Goal: Information Seeking & Learning: Learn about a topic

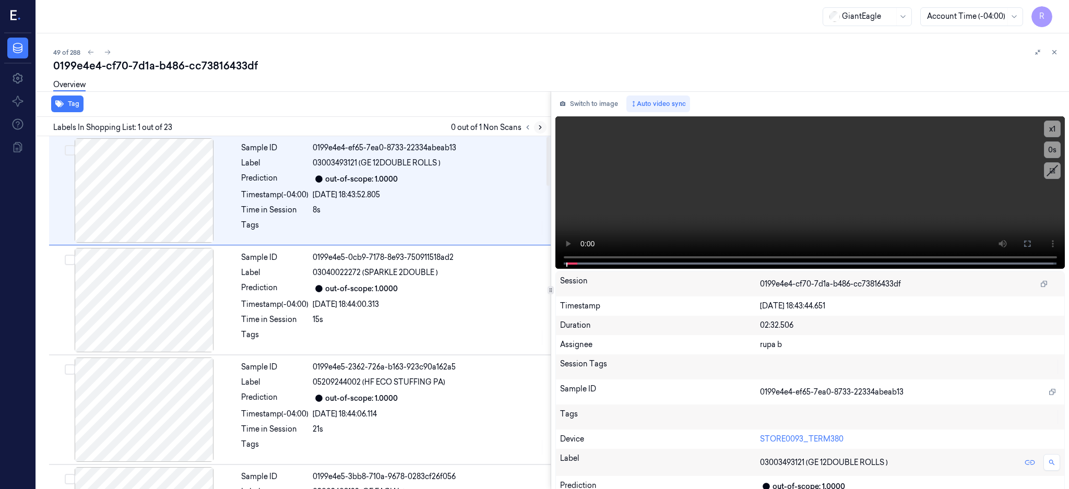
click at [544, 126] on icon at bounding box center [540, 127] width 7 height 7
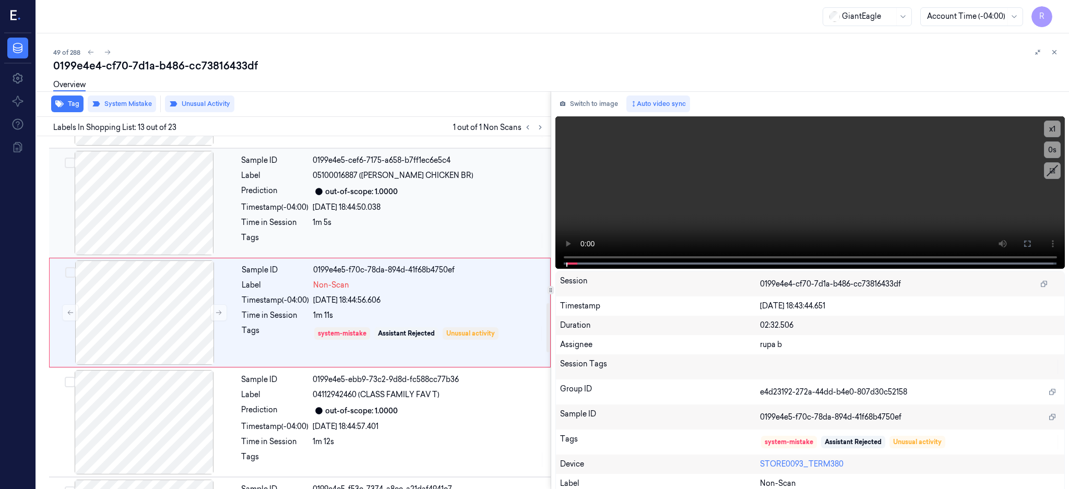
click at [148, 222] on div at bounding box center [144, 203] width 186 height 104
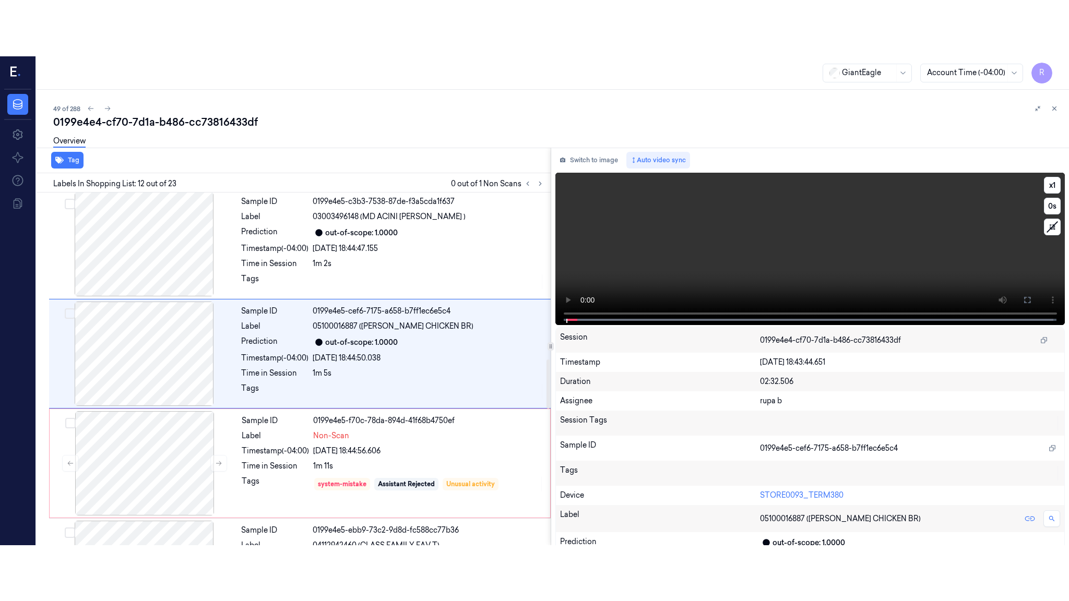
scroll to position [1083, 0]
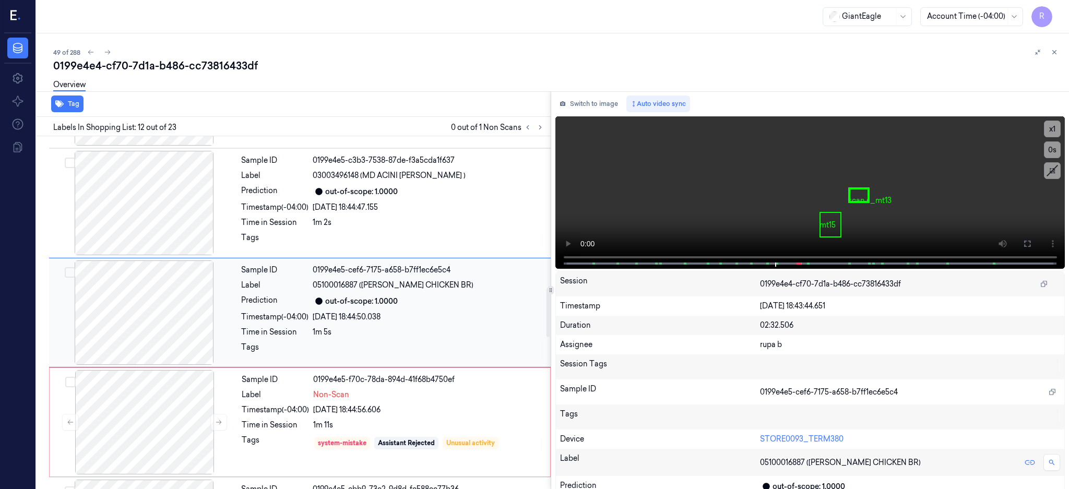
click at [142, 315] on div at bounding box center [144, 312] width 186 height 104
click at [1031, 242] on icon at bounding box center [1027, 244] width 8 height 8
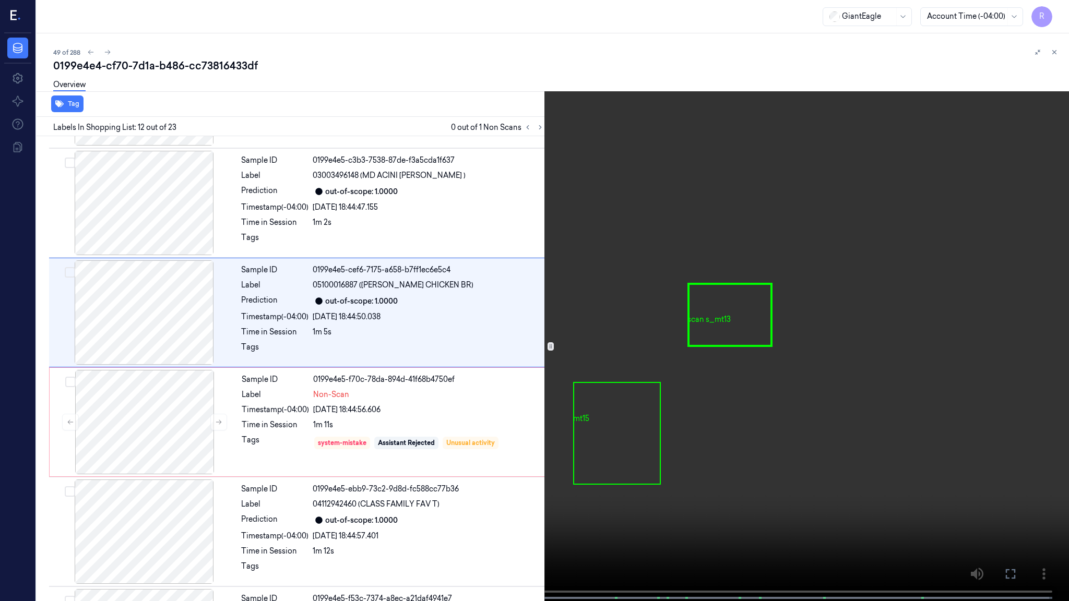
click at [704, 282] on video at bounding box center [534, 301] width 1069 height 603
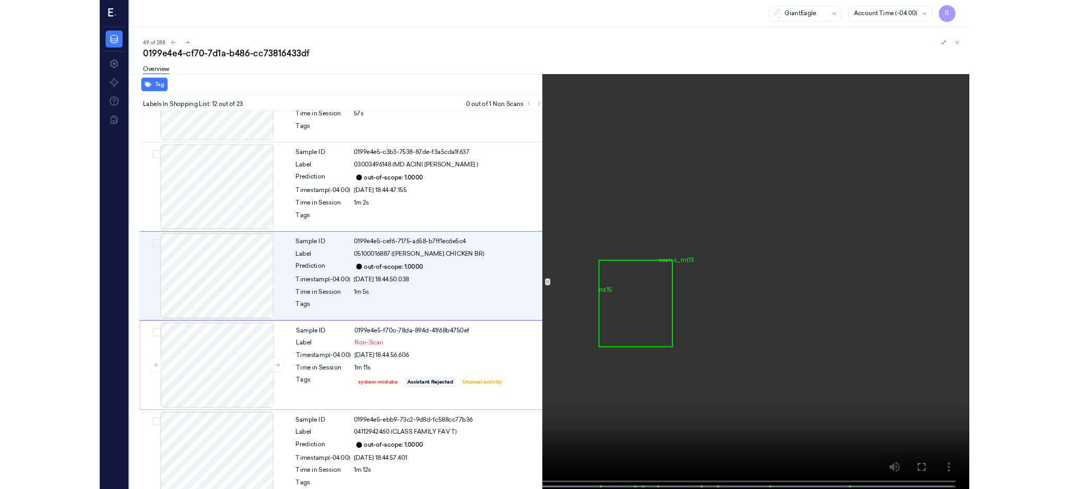
scroll to position [1028, 0]
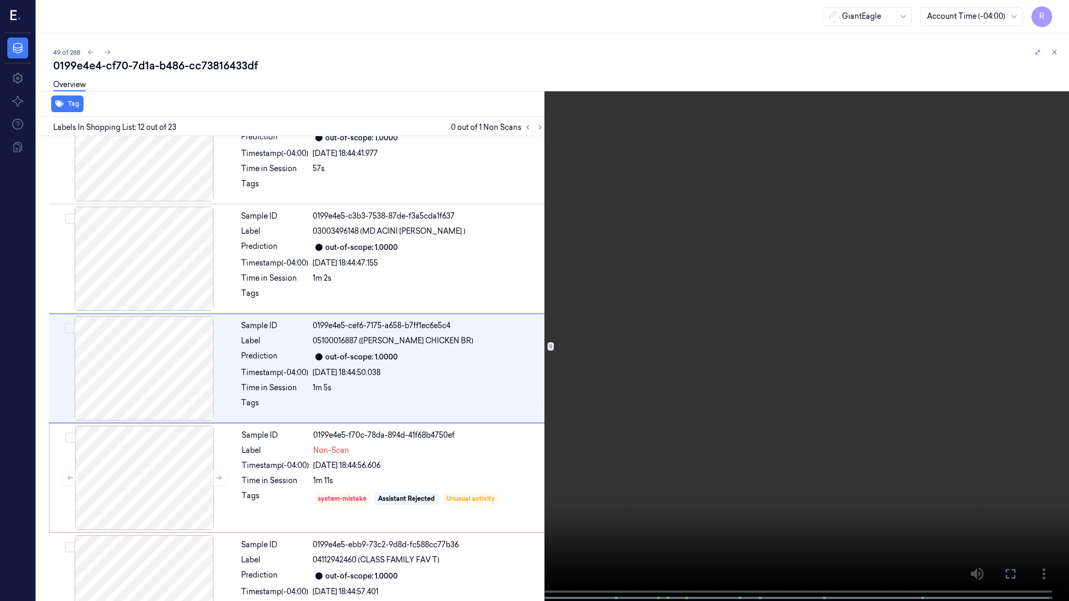
click at [642, 327] on video at bounding box center [534, 301] width 1069 height 603
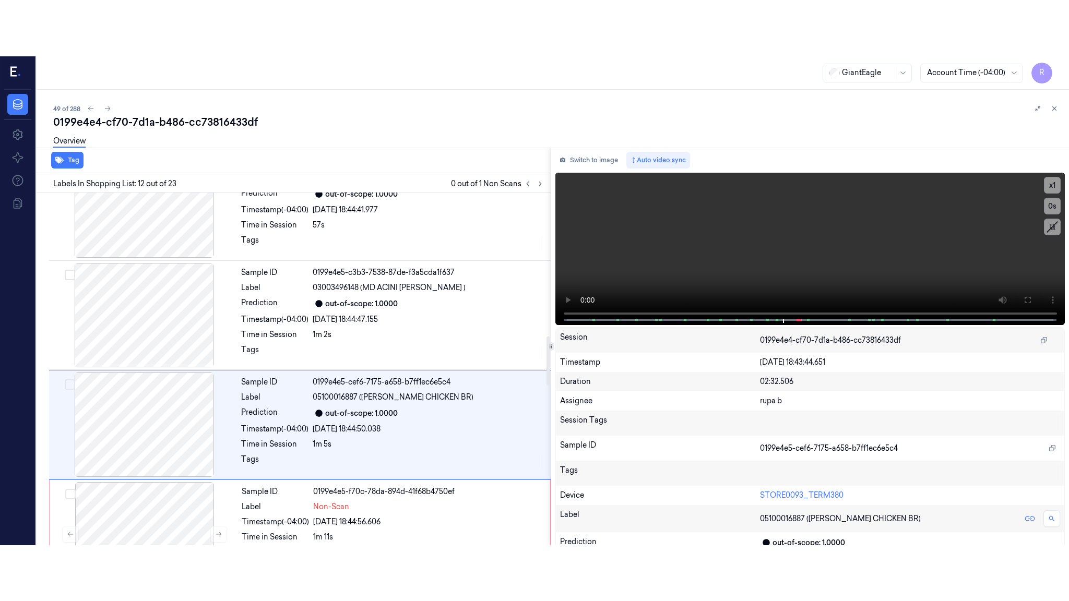
scroll to position [1083, 0]
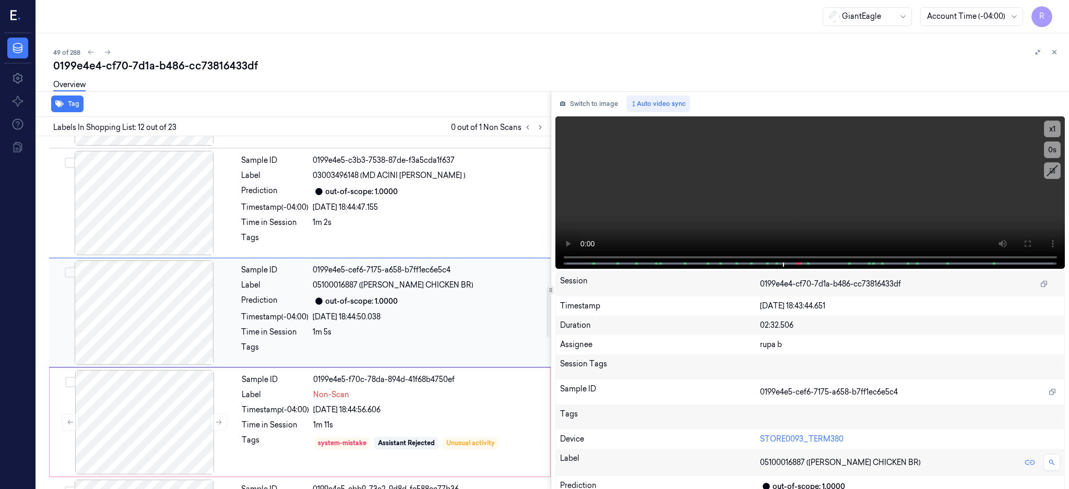
click at [128, 309] on div at bounding box center [144, 312] width 186 height 104
click at [1031, 243] on icon at bounding box center [1027, 244] width 8 height 8
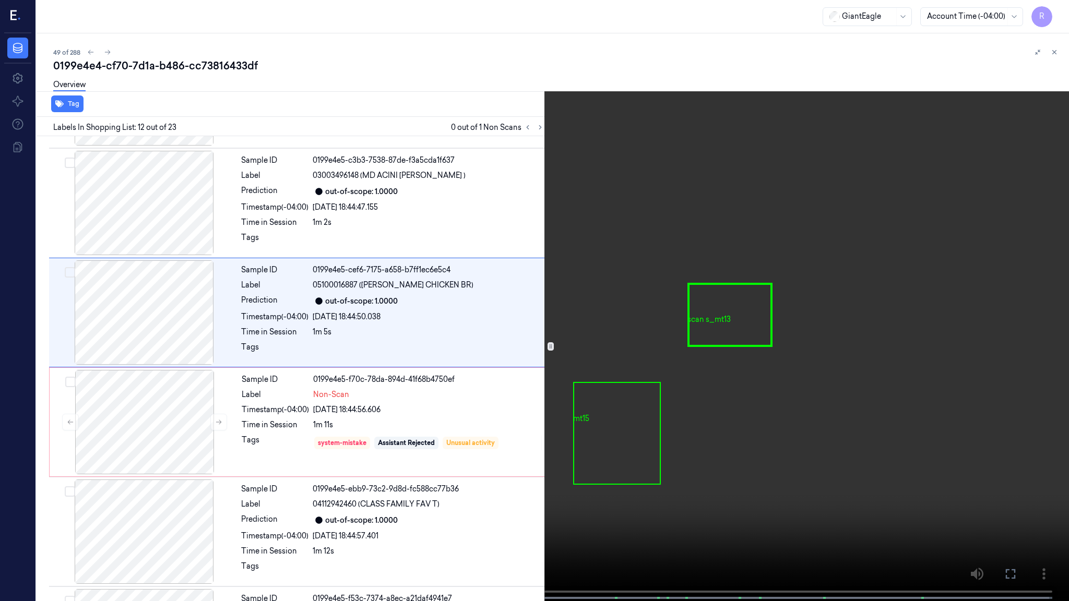
click at [735, 303] on video at bounding box center [534, 301] width 1069 height 603
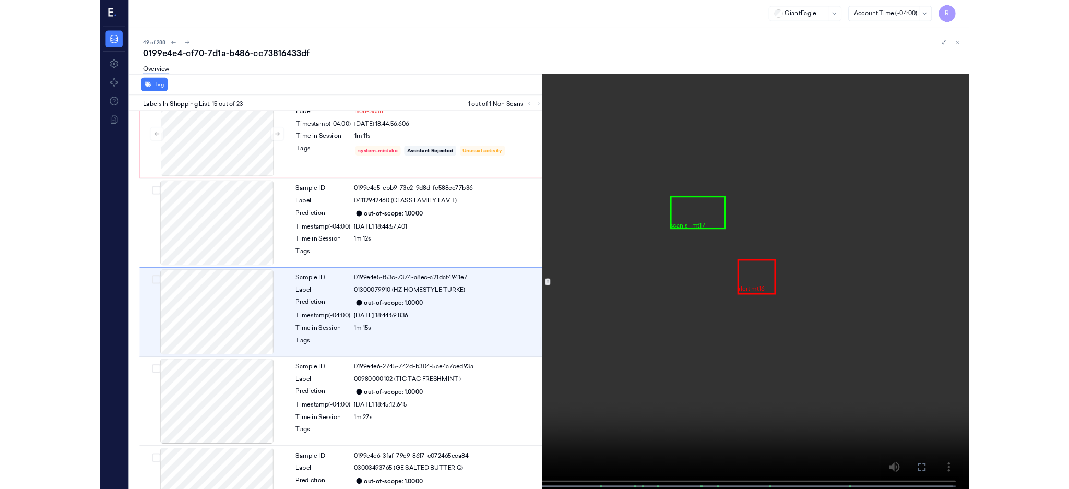
scroll to position [1356, 0]
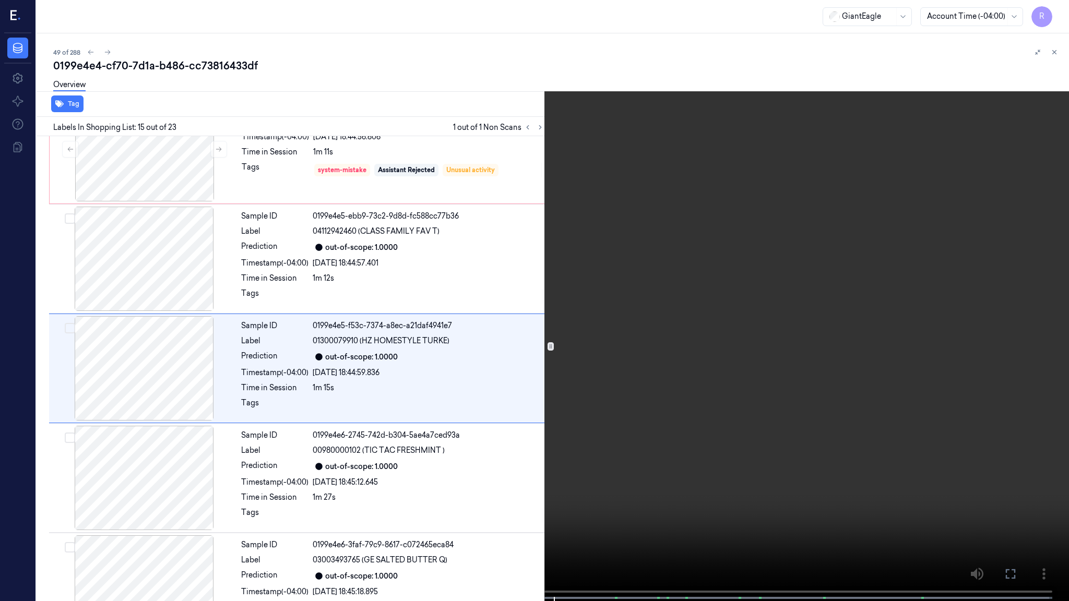
click at [532, 435] on video at bounding box center [534, 301] width 1069 height 603
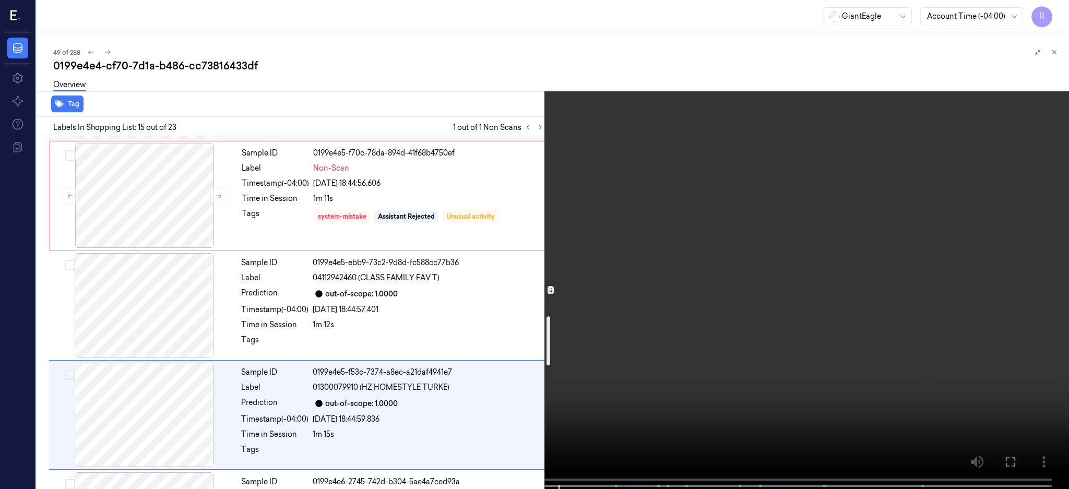
scroll to position [1287, 0]
